Goal: Task Accomplishment & Management: Manage account settings

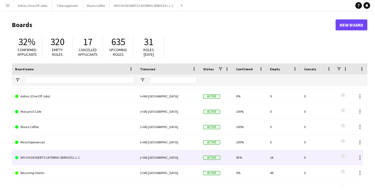
scroll to position [23, 0]
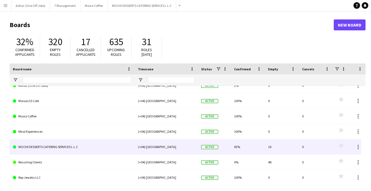
click at [44, 145] on link "MOCHI DESSERTS CATERING SERVICES L.L.C" at bounding box center [72, 147] width 118 height 15
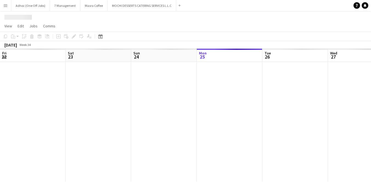
click at [44, 145] on div at bounding box center [360, 122] width 721 height 120
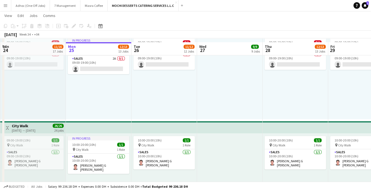
scroll to position [731, 0]
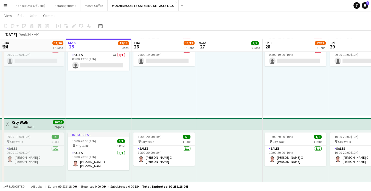
click at [288, 6] on app-navbar "Menu Boards Boards Boards All jobs Status Workforce Workforce My Workforce Recr…" at bounding box center [185, 5] width 371 height 11
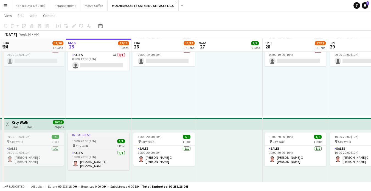
click at [97, 146] on div "pin City Walk 1 Role" at bounding box center [98, 146] width 61 height 4
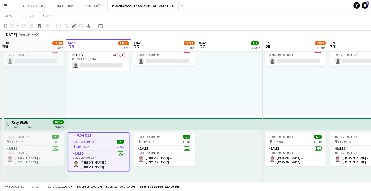
click at [76, 23] on div "Edit" at bounding box center [73, 26] width 7 height 7
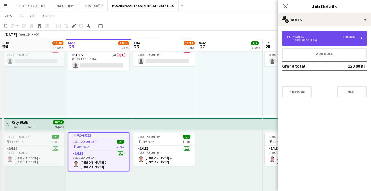
click at [325, 38] on div "1 x Sales 120.00 DH" at bounding box center [321, 37] width 70 height 4
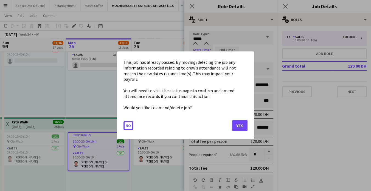
scroll to position [0, 0]
click at [194, 53] on body "Menu Boards Boards Boards All jobs Status Workforce Workforce My Workforce Recr…" at bounding box center [185, 88] width 371 height 1639
click at [194, 53] on div at bounding box center [185, 95] width 371 height 191
click at [237, 121] on button "Yes" at bounding box center [239, 126] width 15 height 11
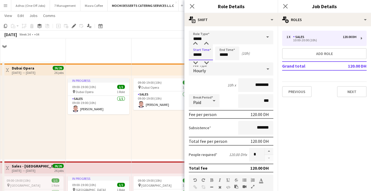
scroll to position [731, 0]
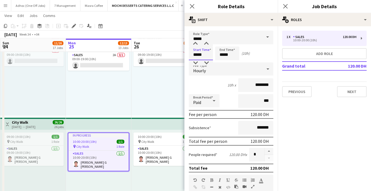
click at [196, 55] on input "*****" at bounding box center [201, 54] width 24 height 14
type input "*****"
click at [223, 54] on input "*****" at bounding box center [227, 54] width 24 height 14
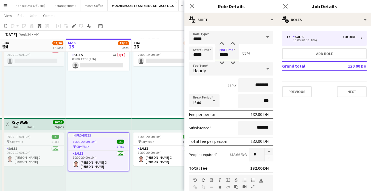
click at [223, 54] on input "*****" at bounding box center [227, 54] width 24 height 14
type input "*****"
click at [348, 93] on button "Next" at bounding box center [352, 91] width 30 height 11
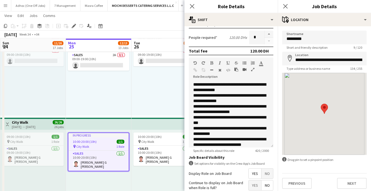
scroll to position [122, 0]
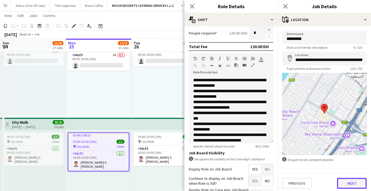
click at [341, 183] on button "Next" at bounding box center [352, 183] width 30 height 11
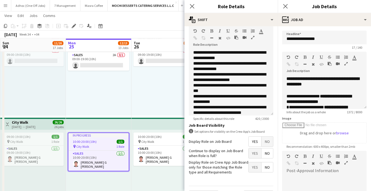
scroll to position [162, 0]
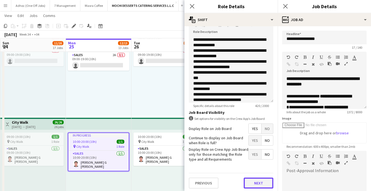
click at [256, 182] on button "Next" at bounding box center [258, 183] width 30 height 11
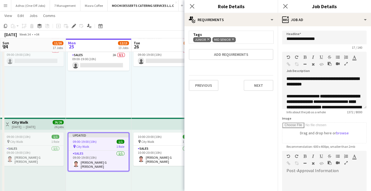
scroll to position [0, 0]
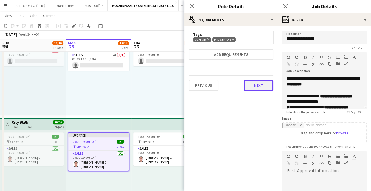
click at [262, 86] on button "Next" at bounding box center [258, 85] width 30 height 11
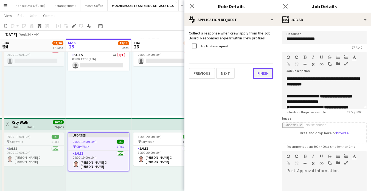
click at [264, 76] on button "Finish" at bounding box center [262, 73] width 21 height 11
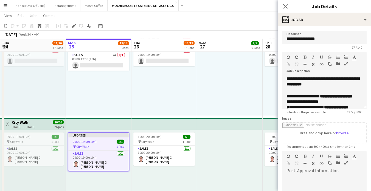
click at [240, 91] on div at bounding box center [230, 74] width 66 height 84
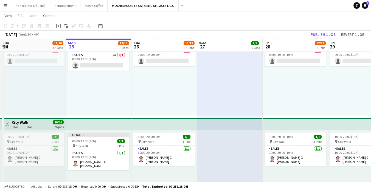
click at [159, 145] on app-job-card "10:00-20:00 (10h) 1/1 pin City Walk 1 Role Sales 1/1 10:00-20:00 (10h) Joel Ben…" at bounding box center [163, 149] width 61 height 33
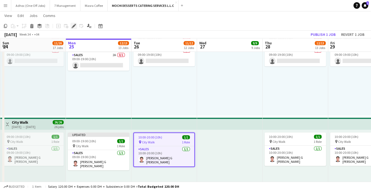
click at [75, 27] on icon "Edit" at bounding box center [74, 26] width 4 height 4
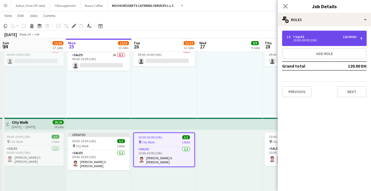
click at [316, 38] on div "1 x Sales 120.00 DH" at bounding box center [321, 37] width 70 height 4
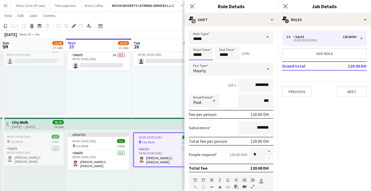
click at [195, 54] on input "*****" at bounding box center [201, 54] width 24 height 14
type input "*****"
click at [221, 53] on input "*****" at bounding box center [227, 54] width 24 height 14
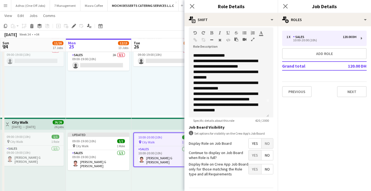
scroll to position [162, 0]
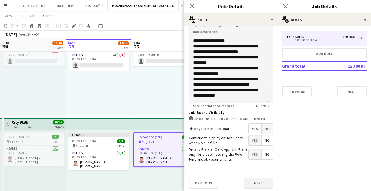
type input "*****"
click at [245, 181] on button "Next" at bounding box center [258, 183] width 30 height 11
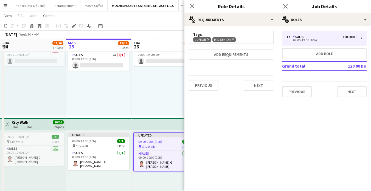
scroll to position [0, 0]
click at [251, 83] on button "Next" at bounding box center [258, 85] width 30 height 11
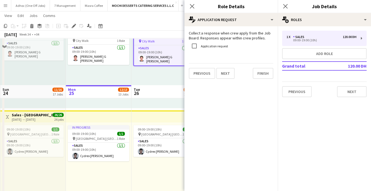
scroll to position [883, 0]
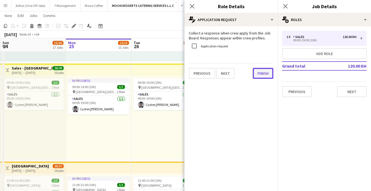
drag, startPoint x: 262, startPoint y: 73, endPoint x: 231, endPoint y: 94, distance: 38.0
click at [261, 74] on button "Finish" at bounding box center [262, 73] width 21 height 11
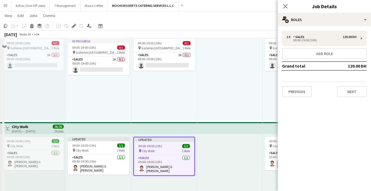
scroll to position [761, 0]
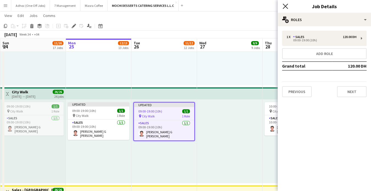
click at [286, 6] on icon "Close pop-in" at bounding box center [284, 6] width 5 height 5
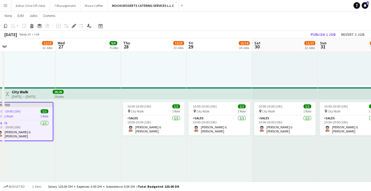
scroll to position [0, 207]
drag, startPoint x: 282, startPoint y: 158, endPoint x: 141, endPoint y: 163, distance: 141.5
click at [141, 163] on app-calendar-viewport "Sat 23 13/14 14 Jobs Sun 24 11/16 17 Jobs Mon 25 12/13 13 Jobs Tue 26 11/12 12 …" at bounding box center [185, 64] width 371 height 1608
click at [152, 125] on app-card-role "Sales 1/1 10:00-20:00 (10h) Joel Benedict G Magpayo" at bounding box center [153, 125] width 61 height 20
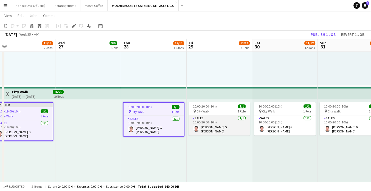
click at [209, 118] on app-card-role "Sales 1/1 10:00-20:00 (10h) Joel Benedict G Magpayo" at bounding box center [218, 125] width 61 height 20
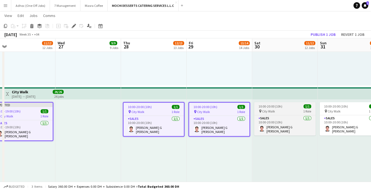
click at [292, 112] on div "pin City Walk 1 Role" at bounding box center [284, 111] width 61 height 4
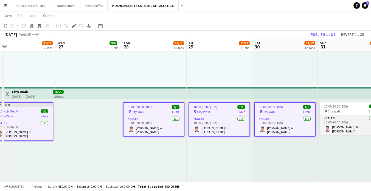
click at [347, 119] on app-card-role "Sales 1/1 10:00-20:00 (10h) Joel Benedict G Magpayo" at bounding box center [349, 125] width 61 height 20
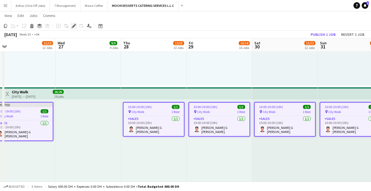
click at [72, 27] on icon "Edit" at bounding box center [74, 26] width 4 height 4
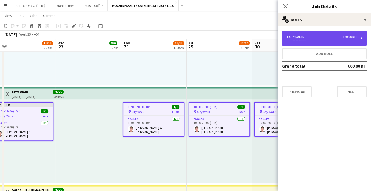
click at [344, 37] on div "120.00 DH" at bounding box center [349, 37] width 14 height 4
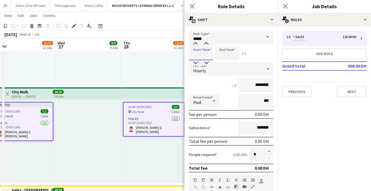
click at [200, 55] on input at bounding box center [201, 54] width 24 height 14
type input "*****"
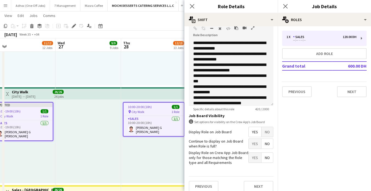
scroll to position [162, 0]
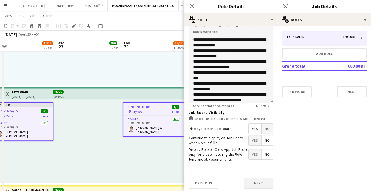
type input "*****"
click at [261, 183] on button "Next" at bounding box center [258, 183] width 30 height 11
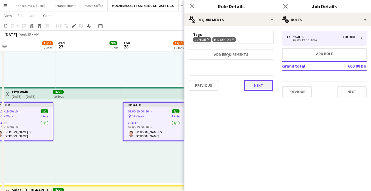
click at [252, 81] on button "Next" at bounding box center [258, 85] width 30 height 11
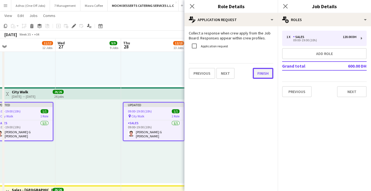
click at [262, 74] on button "Finish" at bounding box center [262, 73] width 21 height 11
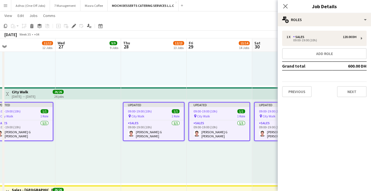
click at [235, 90] on app-top-bar at bounding box center [219, 93] width 66 height 12
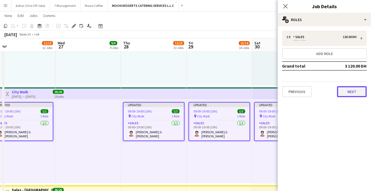
click at [348, 93] on button "Next" at bounding box center [352, 91] width 30 height 11
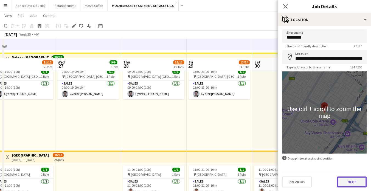
scroll to position [914, 0]
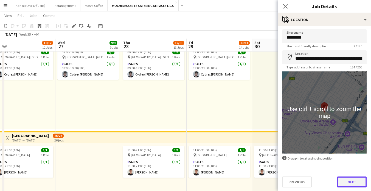
click at [350, 180] on button "Next" at bounding box center [352, 182] width 30 height 11
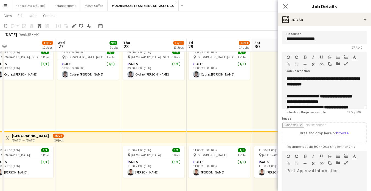
scroll to position [79, 0]
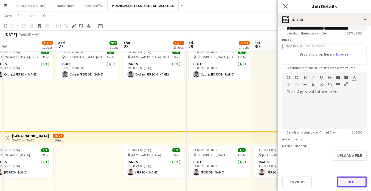
click at [349, 183] on button "Next" at bounding box center [352, 182] width 30 height 11
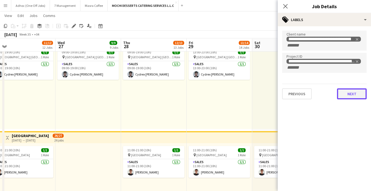
click at [353, 93] on button "Next" at bounding box center [352, 94] width 30 height 11
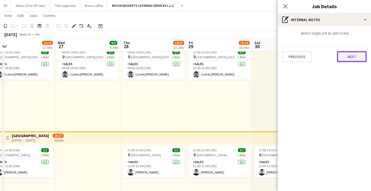
click at [358, 60] on button "Next" at bounding box center [352, 56] width 30 height 11
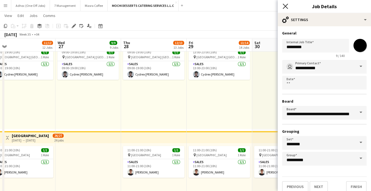
drag, startPoint x: 287, startPoint y: 7, endPoint x: 254, endPoint y: 75, distance: 76.1
click at [287, 7] on icon "Close pop-in" at bounding box center [285, 6] width 4 height 4
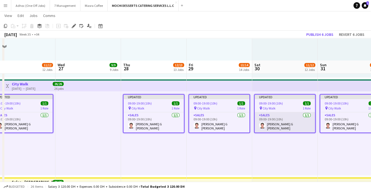
scroll to position [761, 0]
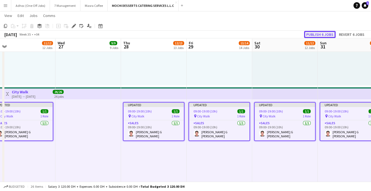
click at [306, 34] on button "Publish 6 jobs" at bounding box center [320, 34] width 32 height 7
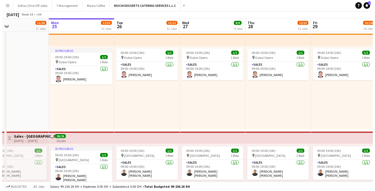
scroll to position [0, 0]
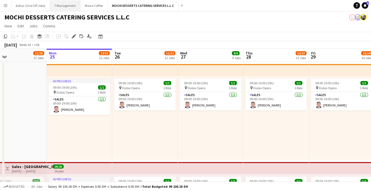
click at [66, 6] on button "7 Management Close" at bounding box center [65, 5] width 30 height 11
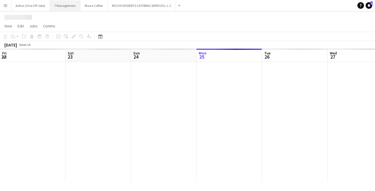
scroll to position [0, 131]
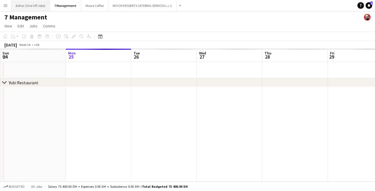
click at [34, 6] on button "Adhoc (One Off Jobs) Close" at bounding box center [30, 5] width 39 height 11
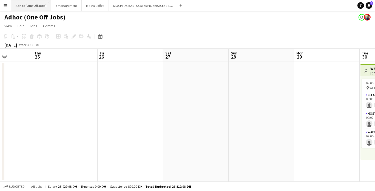
scroll to position [0, 203]
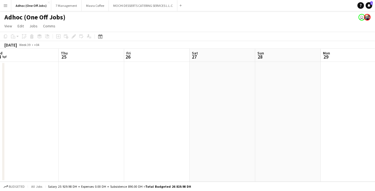
click at [7, 7] on app-icon "Menu" at bounding box center [5, 5] width 4 height 4
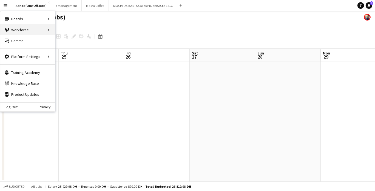
click at [36, 32] on div "Workforce Workforce" at bounding box center [27, 29] width 55 height 11
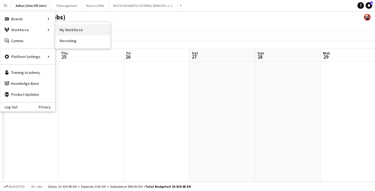
click at [79, 27] on link "My Workforce" at bounding box center [82, 29] width 55 height 11
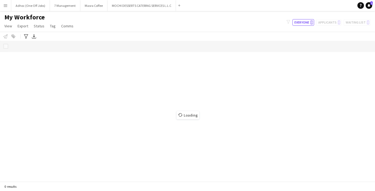
click at [218, 121] on div "Loading" at bounding box center [187, 111] width 375 height 141
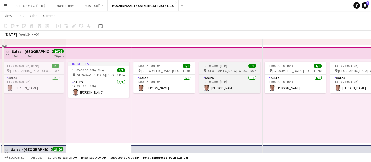
scroll to position [122, 0]
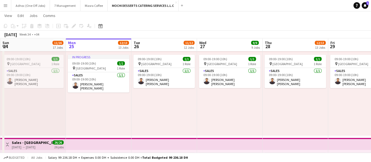
click at [295, 21] on app-page-menu "View Day view expanded Day view collapsed Month view Date picker Jump to [DATE]…" at bounding box center [185, 16] width 371 height 10
click at [4, 8] on button "Menu" at bounding box center [5, 5] width 11 height 11
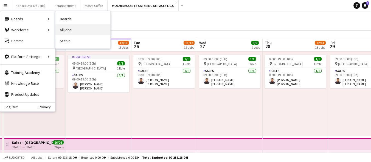
click at [64, 29] on link "All jobs" at bounding box center [82, 29] width 55 height 11
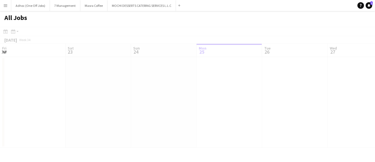
scroll to position [0, 131]
click at [237, 123] on div at bounding box center [187, 95] width 375 height 137
click at [370, 4] on icon "Notifications" at bounding box center [368, 5] width 3 height 3
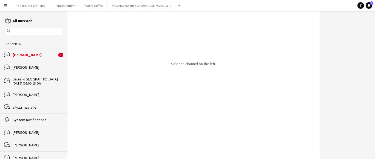
click at [21, 51] on div "bubbles [PERSON_NAME] 1" at bounding box center [33, 54] width 67 height 13
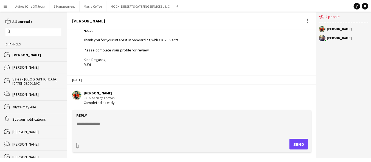
scroll to position [32, 0]
click at [366, 5] on link "Notifications" at bounding box center [369, 5] width 7 height 7
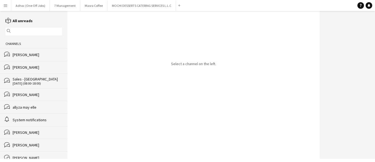
click at [1, 5] on button "Menu" at bounding box center [5, 5] width 11 height 11
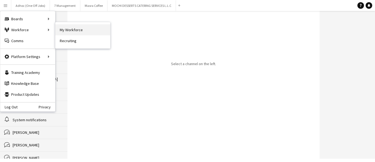
click at [65, 28] on link "My Workforce" at bounding box center [82, 29] width 55 height 11
